Goal: Transaction & Acquisition: Purchase product/service

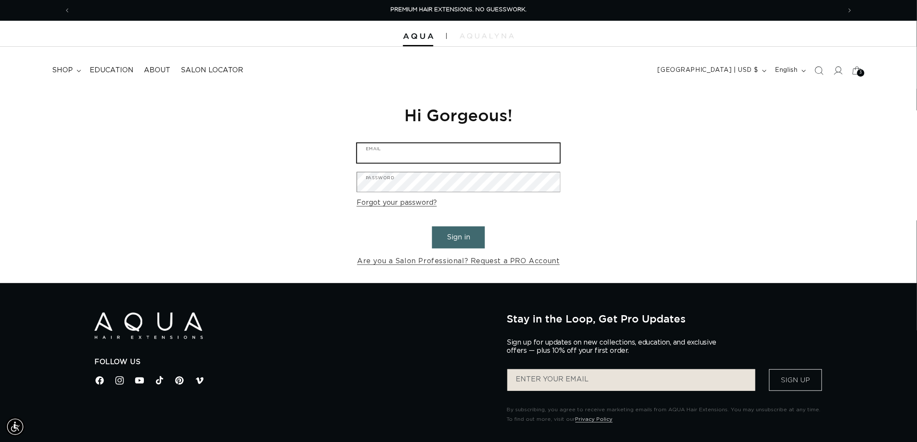
type input "graphics@pabeauty.com"
click at [455, 233] on button "Sign in" at bounding box center [458, 238] width 53 height 22
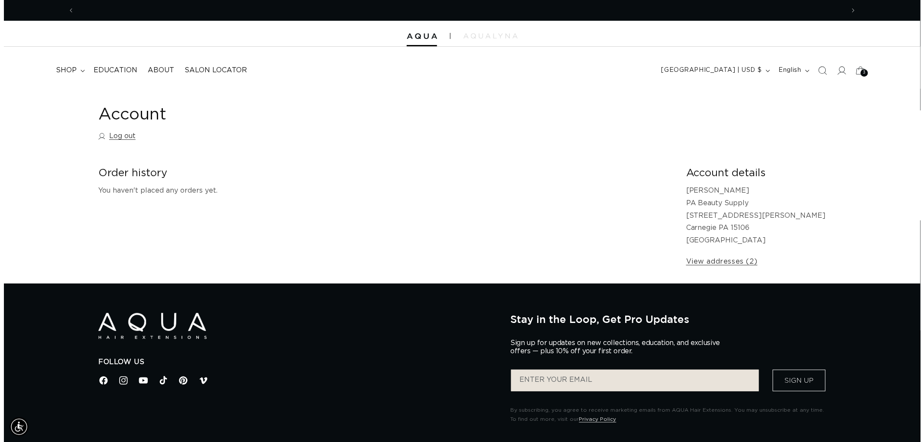
scroll to position [0, 770]
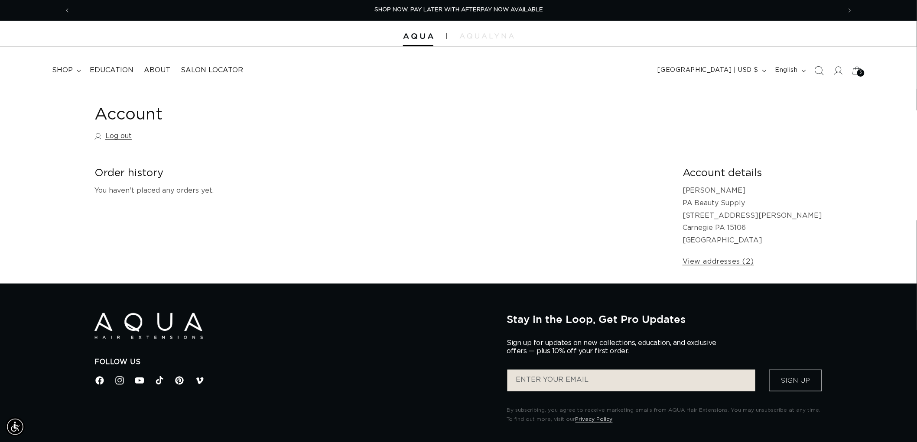
click at [821, 68] on icon "Search" at bounding box center [818, 70] width 9 height 9
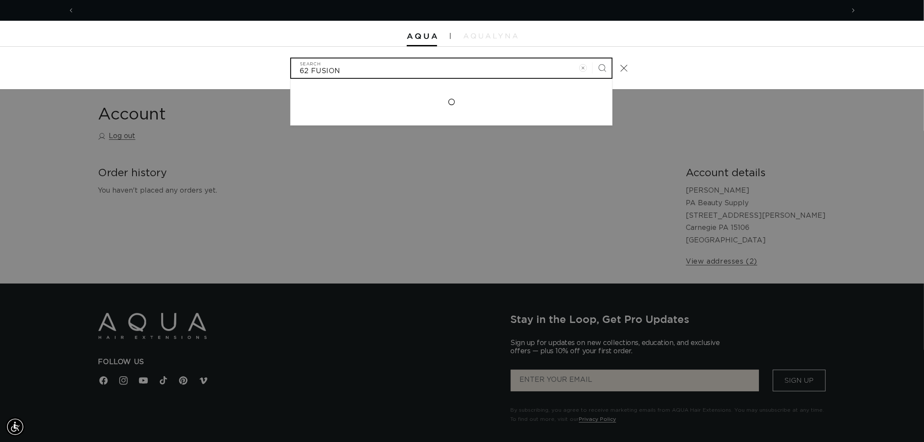
scroll to position [0, 1541]
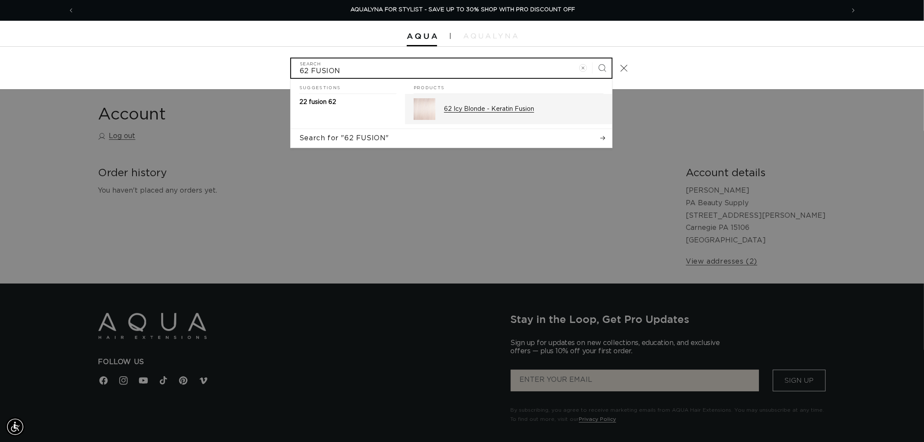
type input "62 FUSION"
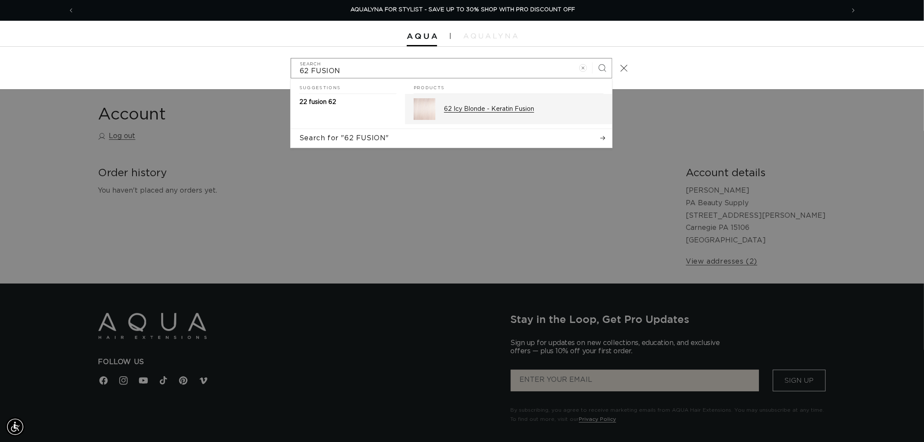
click at [557, 101] on div "62 Icy Blonde - Keratin Fusion" at bounding box center [523, 109] width 159 height 22
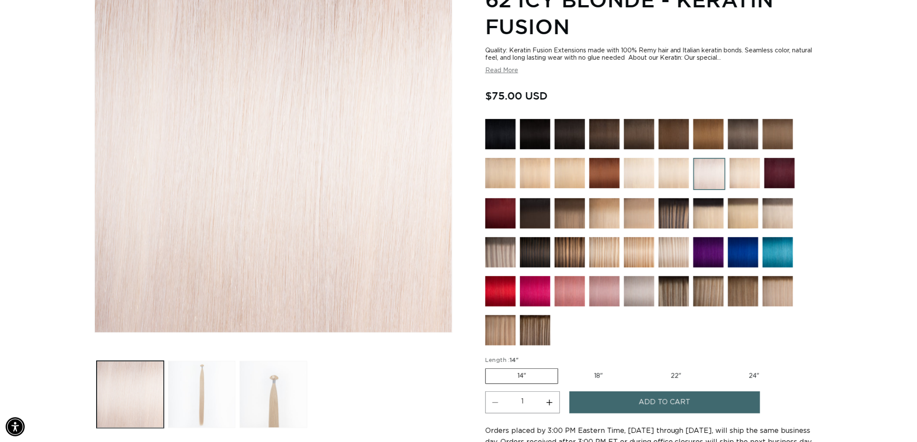
scroll to position [0, 770]
